Goal: Information Seeking & Learning: Find specific fact

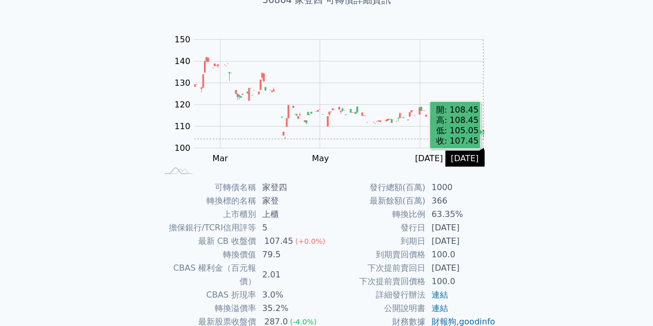
scroll to position [152, 0]
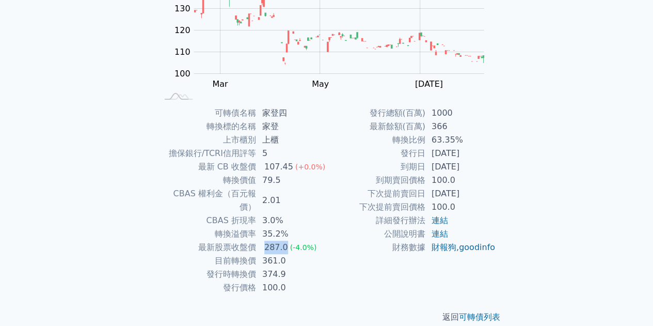
drag, startPoint x: 265, startPoint y: 236, endPoint x: 283, endPoint y: 235, distance: 17.6
click at [283, 241] on div "287.0" at bounding box center [276, 247] width 28 height 13
click at [304, 281] on td "100.0" at bounding box center [291, 287] width 71 height 13
drag, startPoint x: 261, startPoint y: 260, endPoint x: 285, endPoint y: 260, distance: 23.8
click at [285, 267] on td "374.9" at bounding box center [291, 273] width 71 height 13
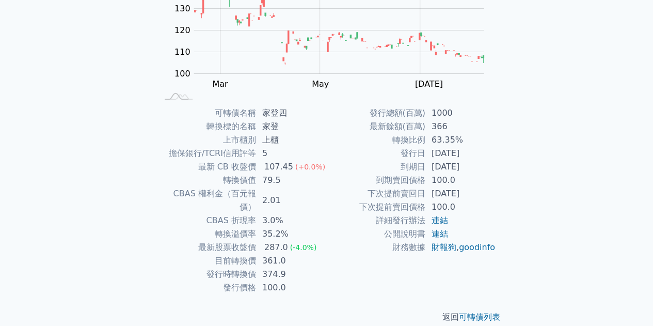
click at [284, 311] on p "返回 可轉債列表" at bounding box center [326, 317] width 363 height 12
drag, startPoint x: 296, startPoint y: 246, endPoint x: 257, endPoint y: 247, distance: 39.3
click at [257, 254] on td "361.0" at bounding box center [291, 260] width 71 height 13
click at [308, 281] on td "100.0" at bounding box center [291, 287] width 71 height 13
drag, startPoint x: 275, startPoint y: 244, endPoint x: 256, endPoint y: 244, distance: 18.6
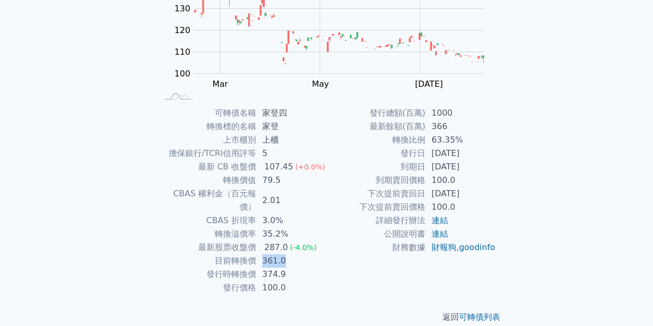
click at [256, 254] on td "361.0" at bounding box center [291, 260] width 71 height 13
click at [291, 281] on td "100.0" at bounding box center [291, 287] width 71 height 13
drag, startPoint x: 292, startPoint y: 241, endPoint x: 270, endPoint y: 251, distance: 24.3
click at [260, 254] on td "361.0" at bounding box center [291, 260] width 71 height 13
click at [295, 267] on td "374.9" at bounding box center [291, 273] width 71 height 13
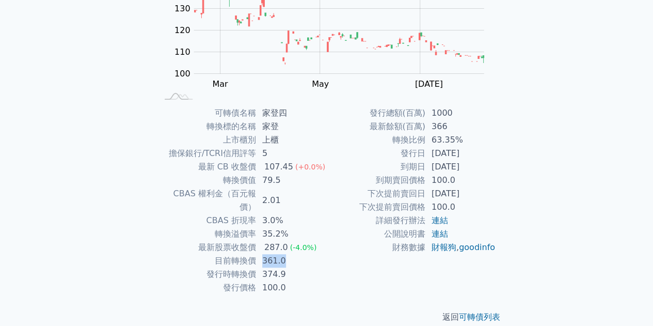
drag, startPoint x: 293, startPoint y: 248, endPoint x: 259, endPoint y: 248, distance: 33.6
click at [259, 254] on td "361.0" at bounding box center [291, 260] width 71 height 13
drag, startPoint x: 264, startPoint y: 168, endPoint x: 289, endPoint y: 165, distance: 25.0
click at [289, 165] on div "107.45" at bounding box center [278, 166] width 33 height 13
drag, startPoint x: 279, startPoint y: 246, endPoint x: 261, endPoint y: 248, distance: 17.7
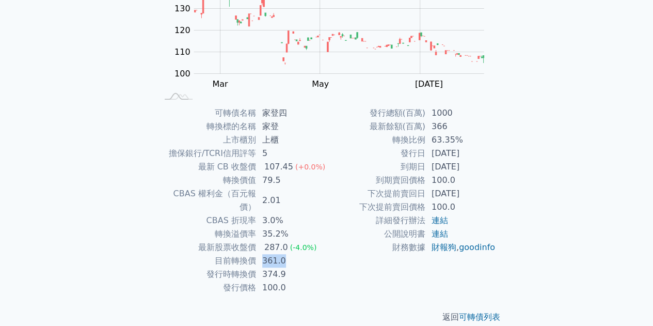
click at [261, 254] on td "361.0" at bounding box center [291, 260] width 71 height 13
click at [295, 294] on div "返回 可轉債列表" at bounding box center [326, 316] width 363 height 45
drag, startPoint x: 279, startPoint y: 247, endPoint x: 254, endPoint y: 248, distance: 24.8
click at [254, 254] on tr "目前轉換價 361.0" at bounding box center [241, 260] width 169 height 13
click at [304, 281] on td "100.0" at bounding box center [291, 287] width 71 height 13
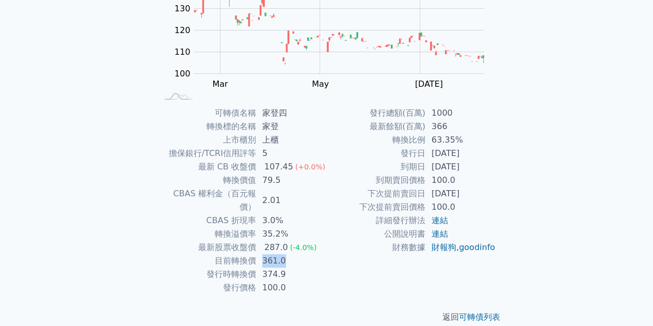
drag, startPoint x: 294, startPoint y: 249, endPoint x: 260, endPoint y: 248, distance: 34.6
click at [260, 254] on td "361.0" at bounding box center [291, 260] width 71 height 13
